Goal: Transaction & Acquisition: Register for event/course

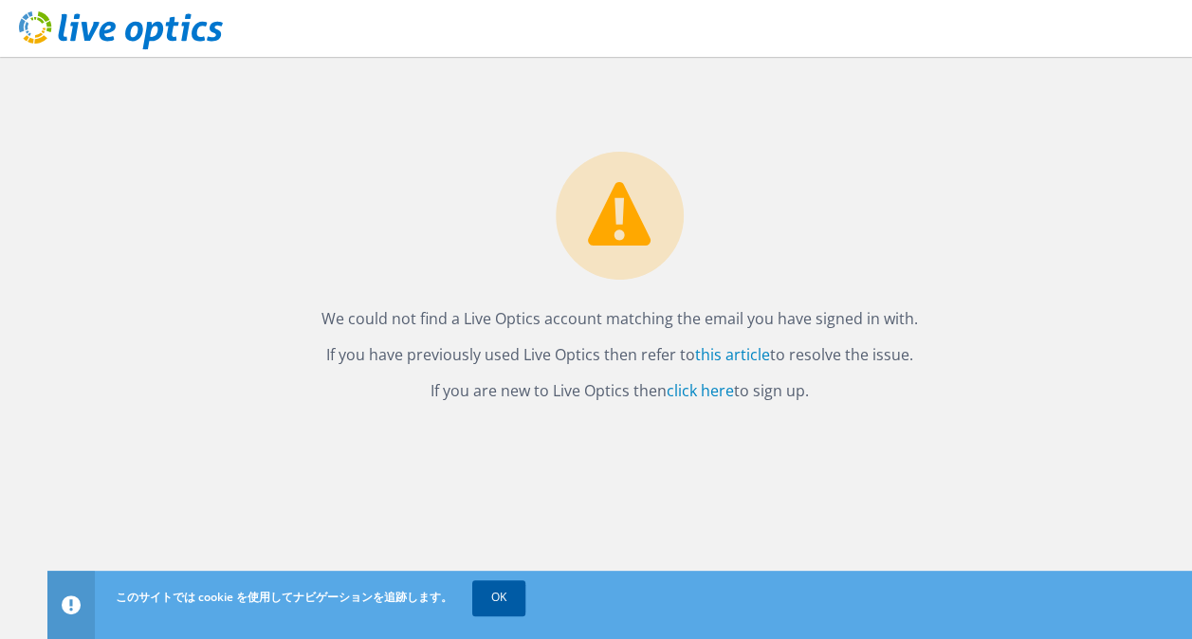
click at [478, 598] on link "OK" at bounding box center [498, 597] width 53 height 34
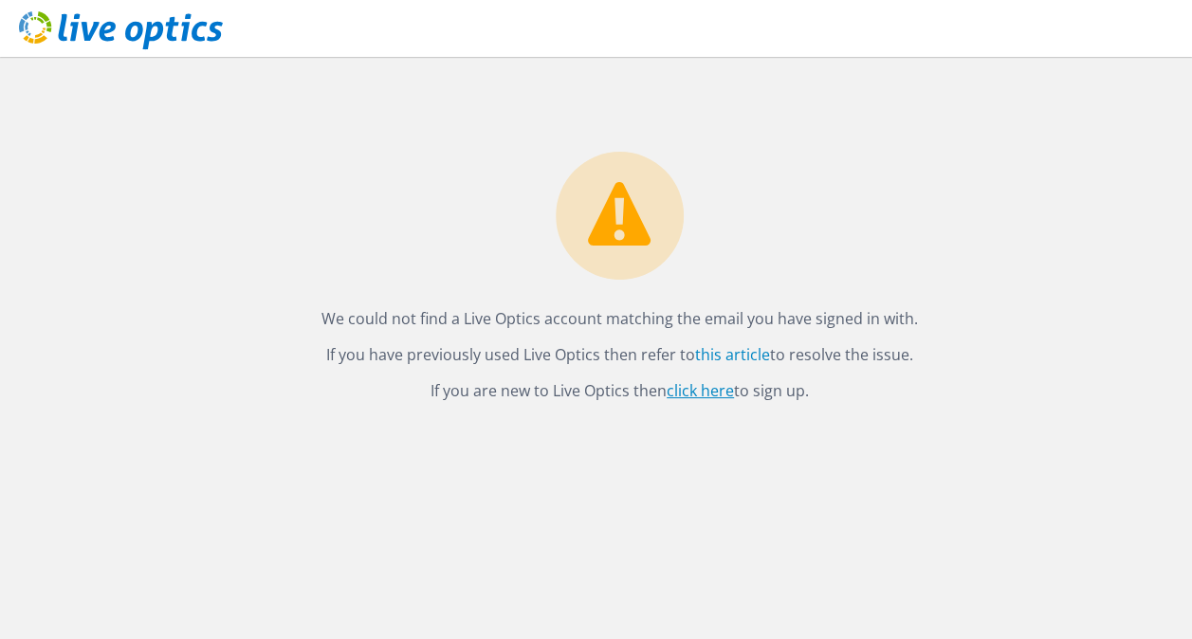
click at [701, 386] on link "click here" at bounding box center [700, 390] width 67 height 21
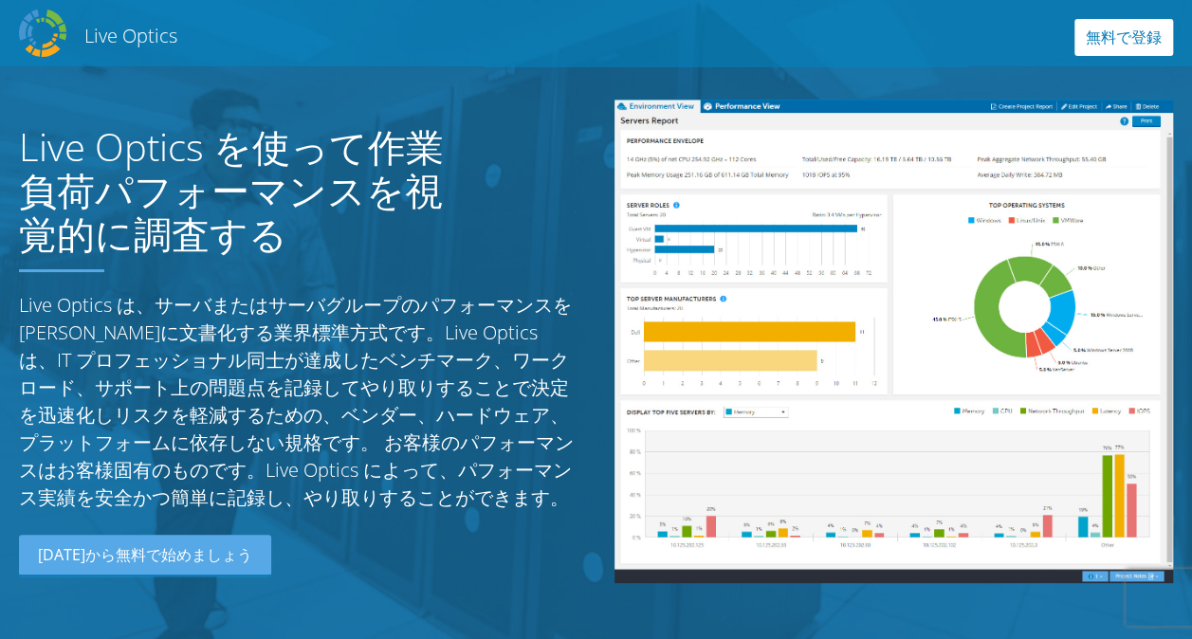
click at [1119, 34] on link "無料で登録" at bounding box center [1123, 37] width 99 height 37
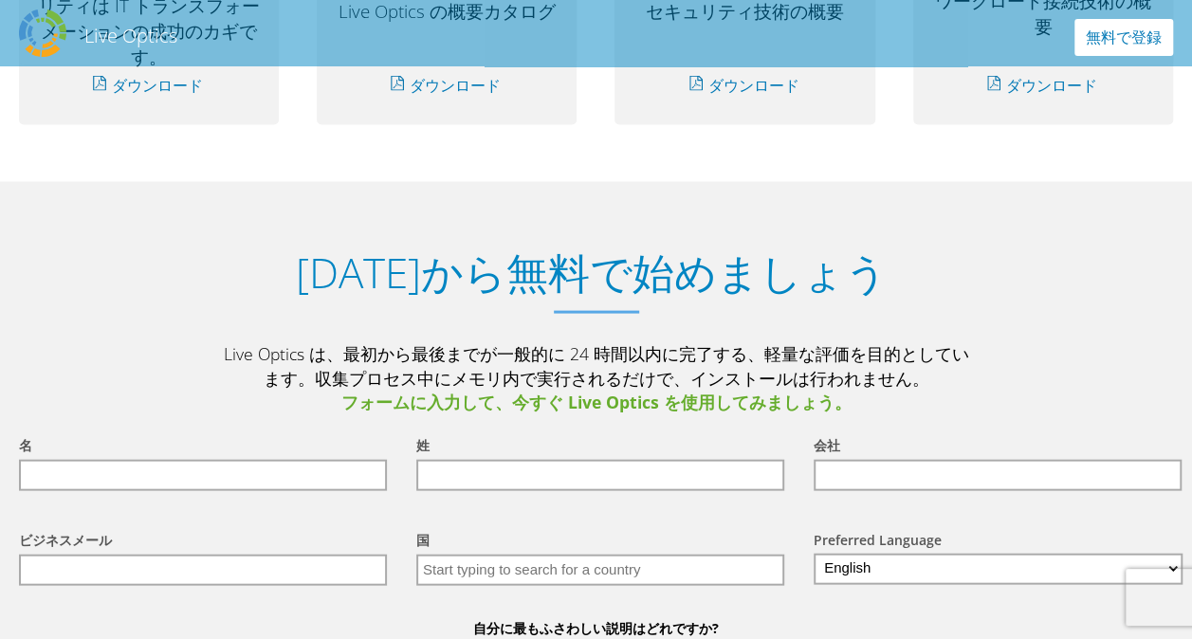
scroll to position [1938, 0]
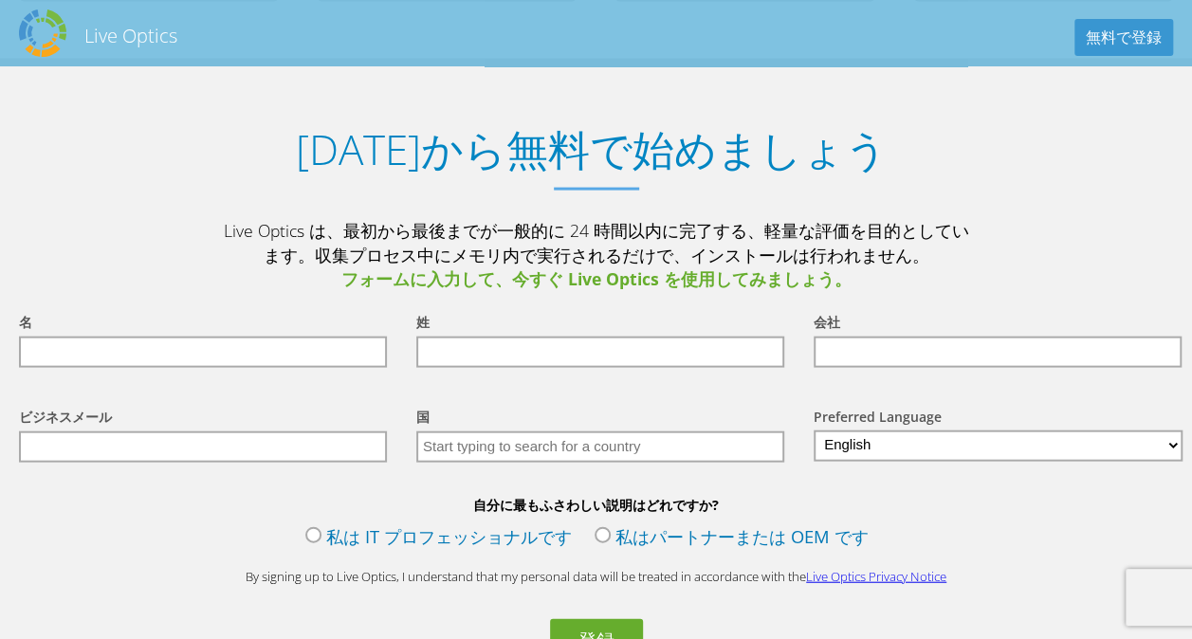
click at [171, 381] on div "名" at bounding box center [198, 339] width 397 height 95
drag, startPoint x: 199, startPoint y: 363, endPoint x: 317, endPoint y: 352, distance: 118.1
click at [199, 362] on input "text" at bounding box center [203, 352] width 368 height 31
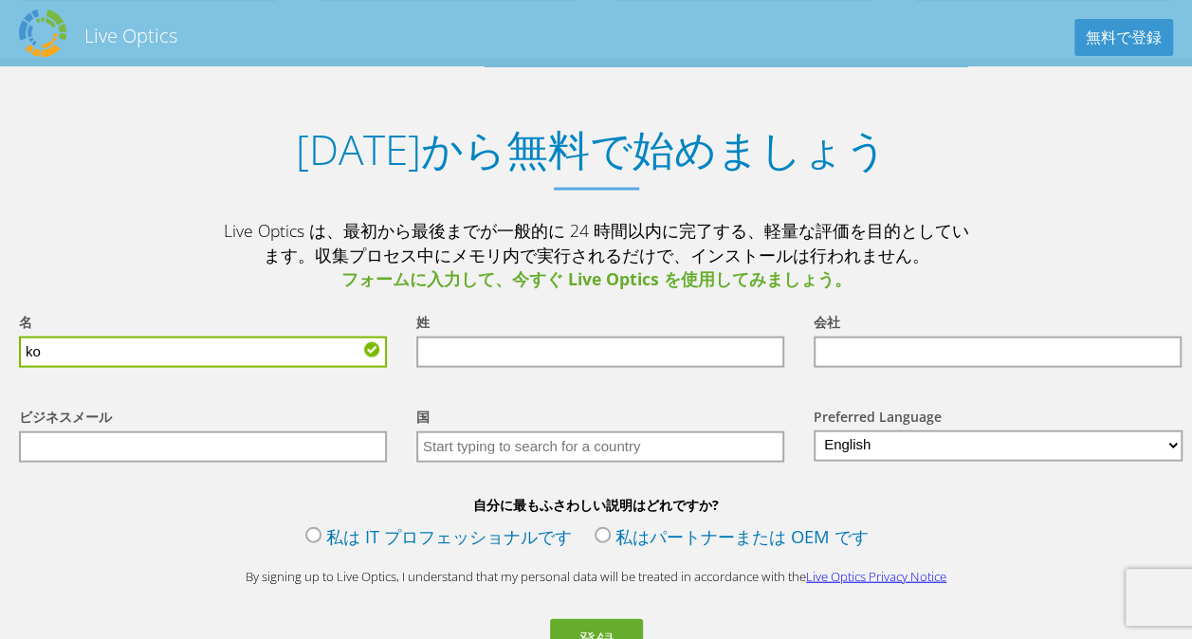
type input "k"
type input "耕太郎"
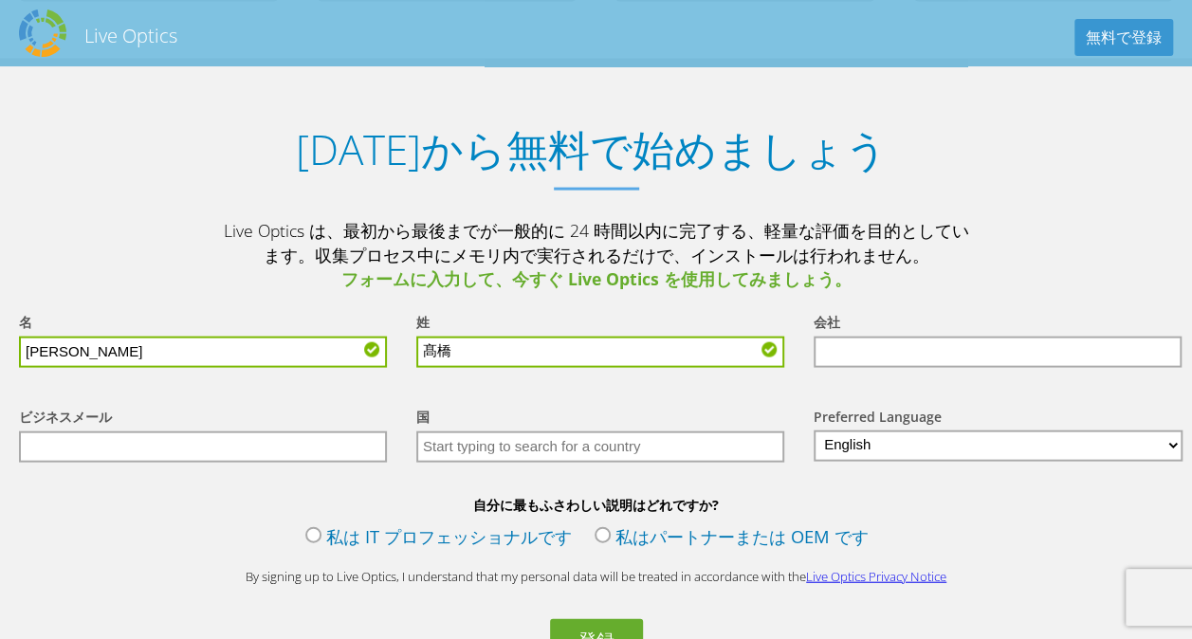
type input "髙橋"
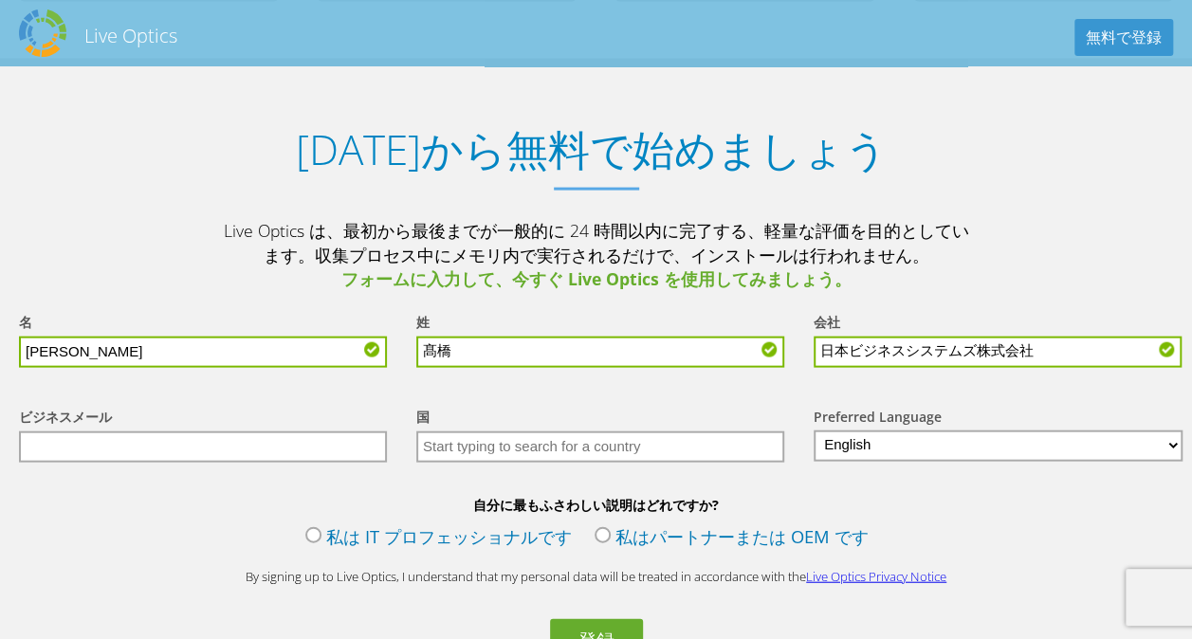
type input "日本ビジネスシステムズ株式会社"
click at [243, 454] on input "text" at bounding box center [203, 446] width 368 height 31
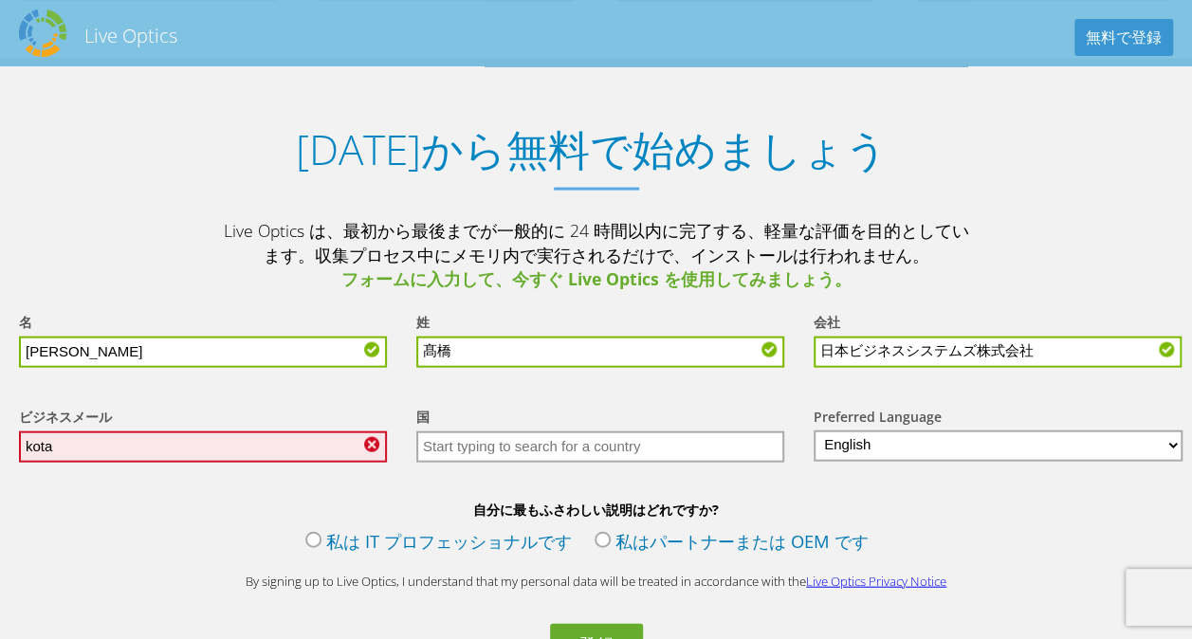
type input "kotaro-takahashi@jbs.com"
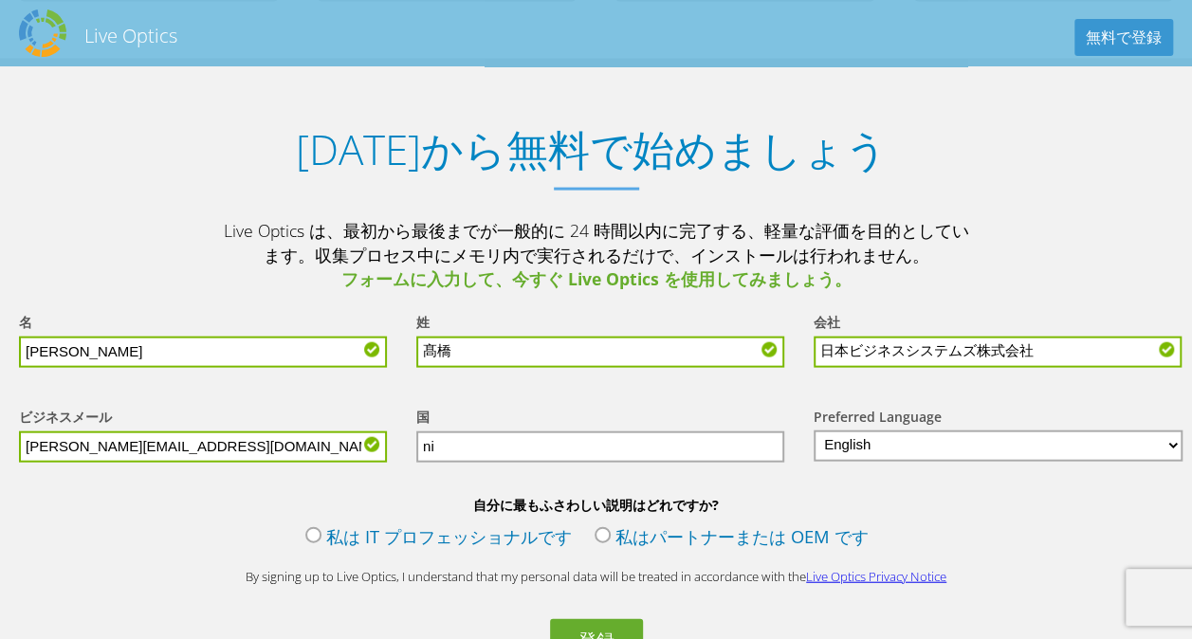
type input "n"
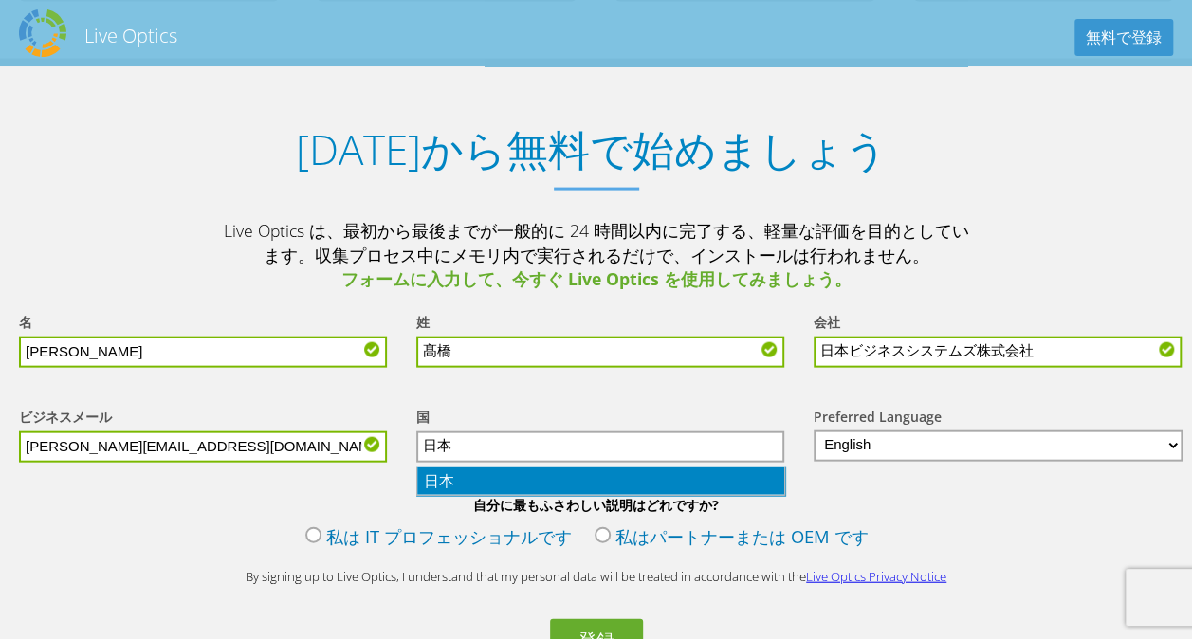
type input "日本"
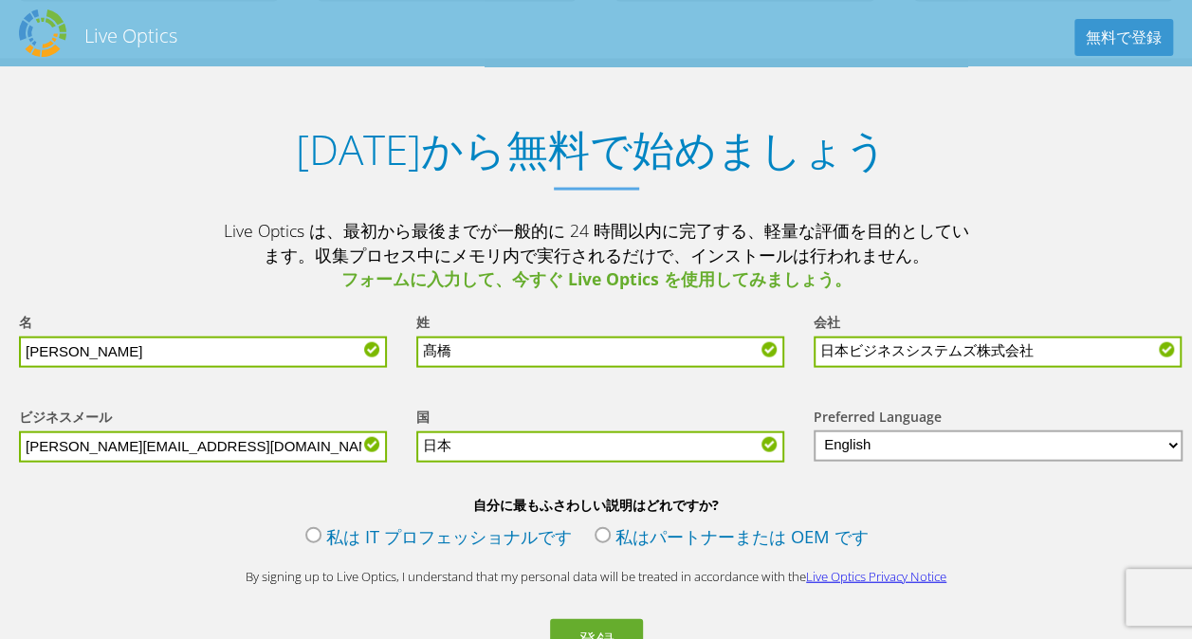
click at [867, 444] on select "English Deutsch Español Français Italiano Polski Português Русский 中文 日本語 한국어" at bounding box center [998, 445] width 369 height 31
select select "ja-JP"
click at [814, 431] on select "English Deutsch Español Français Italiano Polski Português Русский 中文 日本語 한국어" at bounding box center [998, 445] width 369 height 31
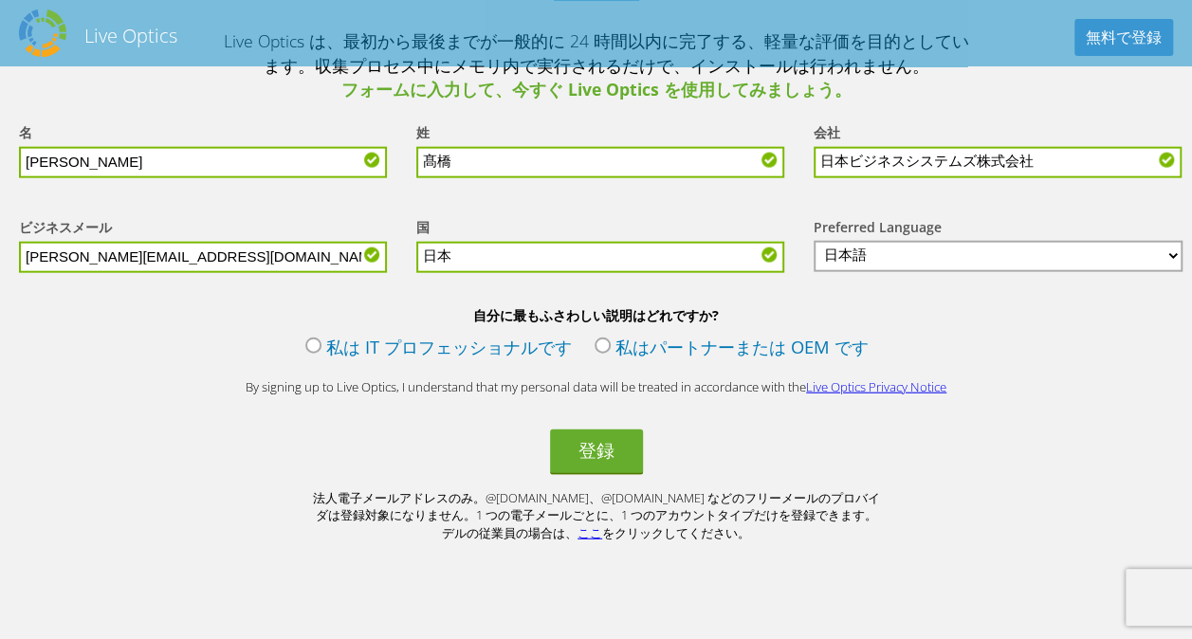
click at [305, 353] on label "私は IT プロフェッショナルです" at bounding box center [438, 349] width 266 height 29
click at [0, 0] on input "私は IT プロフェッショナルです" at bounding box center [0, 0] width 0 height 0
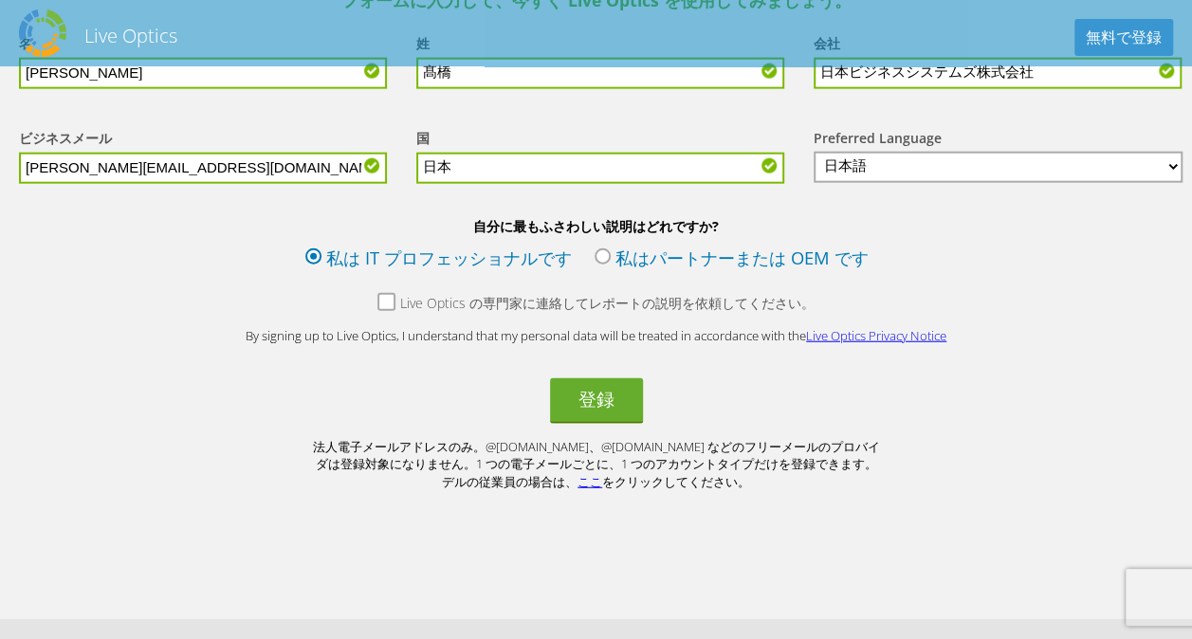
scroll to position [2181, 0]
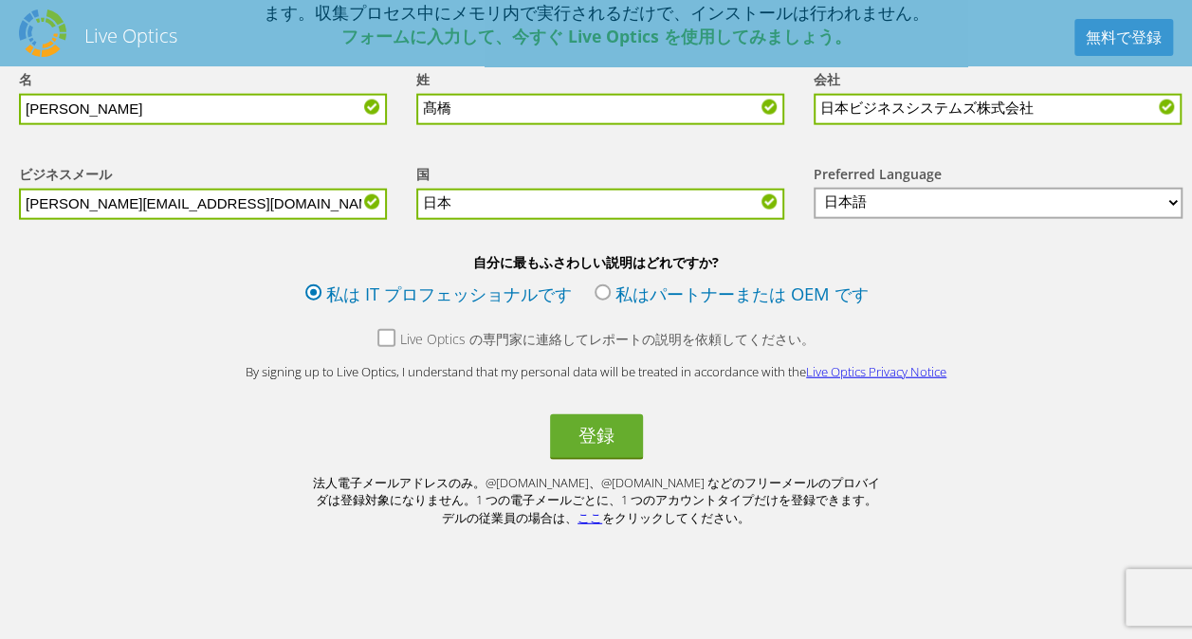
click at [383, 345] on label "Live Optics の専門家に連絡してレポートの説明を依頼してください。" at bounding box center [595, 342] width 437 height 24
click at [0, 0] on input "Live Optics の専門家に連絡してレポートの説明を依頼してください。" at bounding box center [0, 0] width 0 height 0
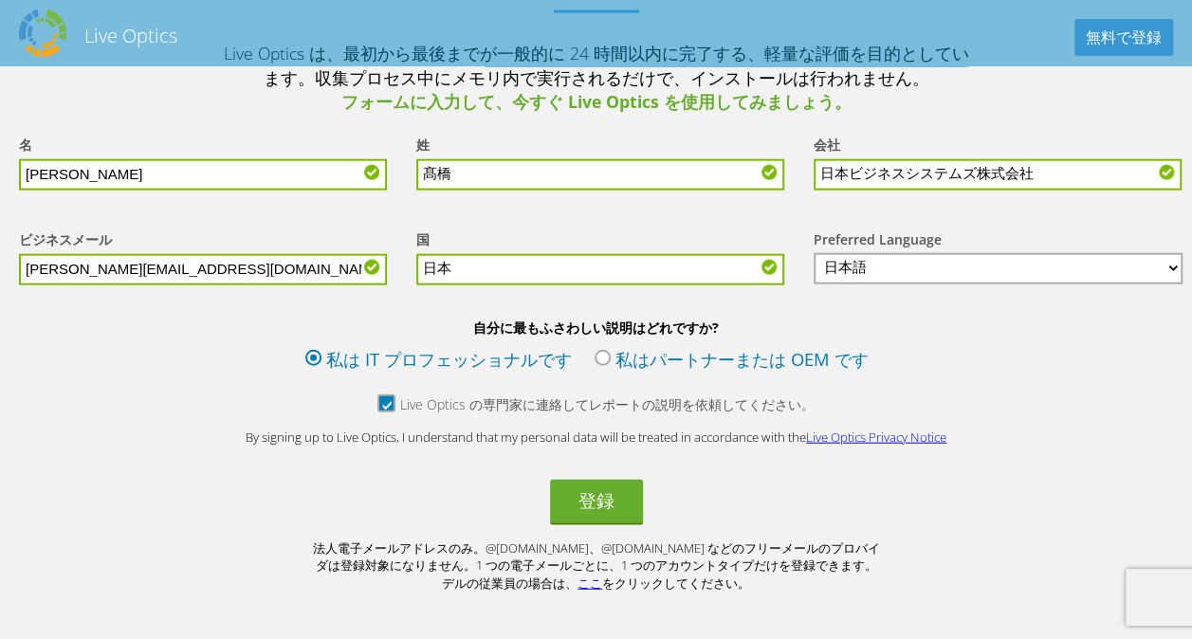
scroll to position [2086, 0]
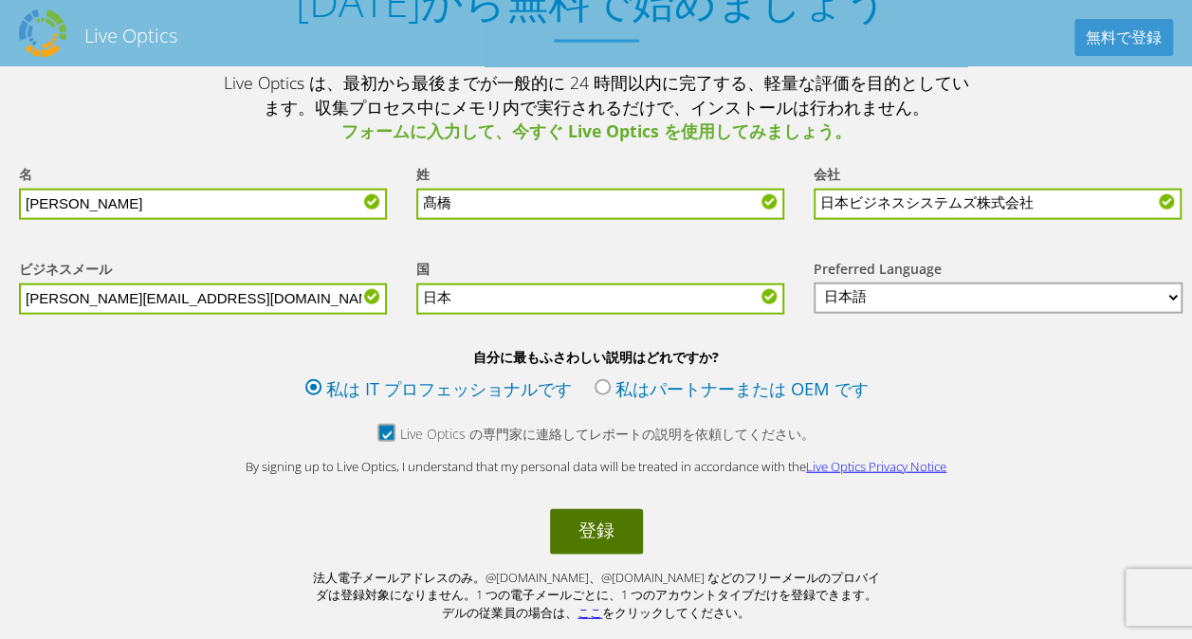
click at [613, 552] on button "登録" at bounding box center [596, 532] width 93 height 46
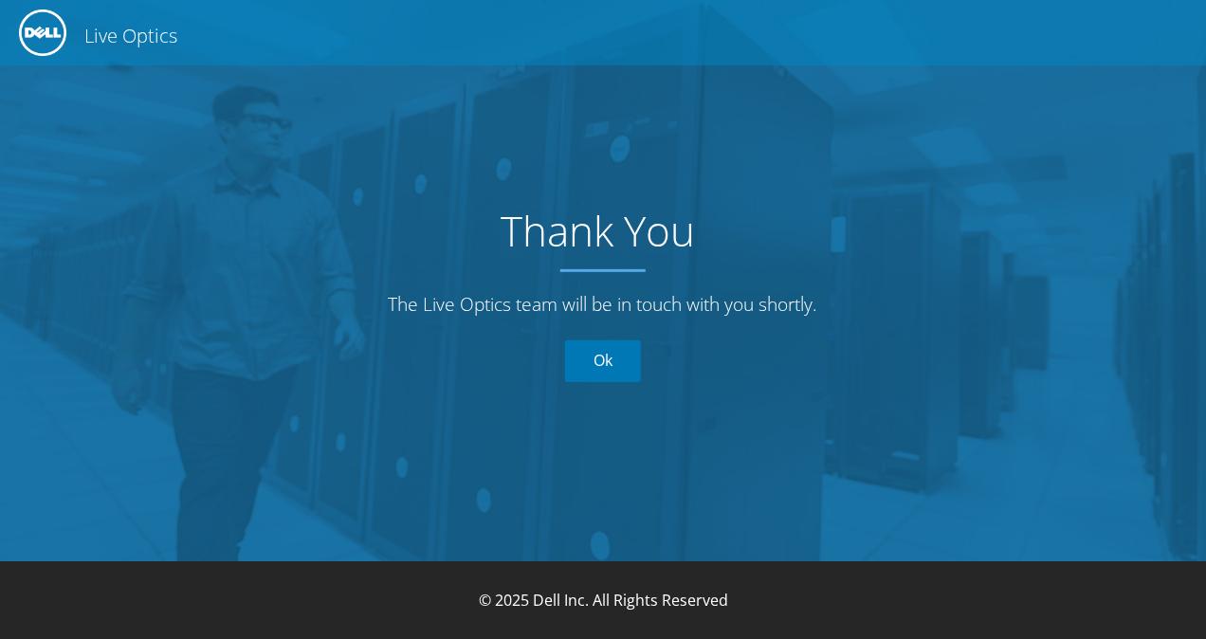
click at [624, 360] on link "Ok" at bounding box center [603, 361] width 76 height 42
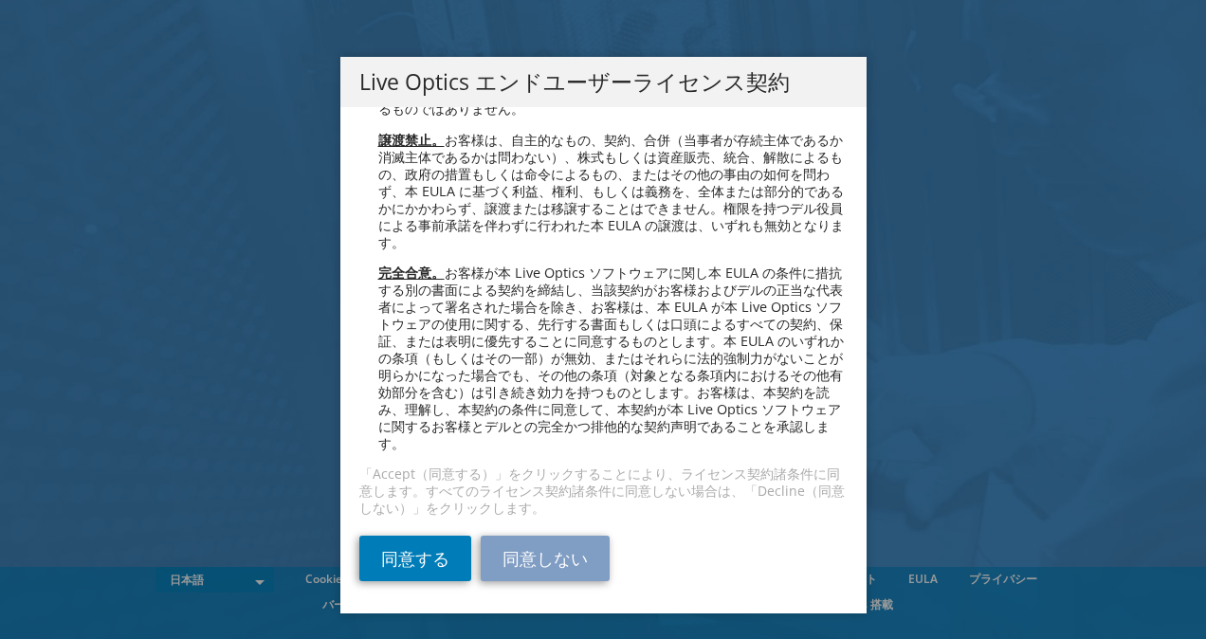
scroll to position [6931, 0]
click at [417, 552] on link "同意する" at bounding box center [415, 559] width 112 height 46
